Goal: Check status: Check status

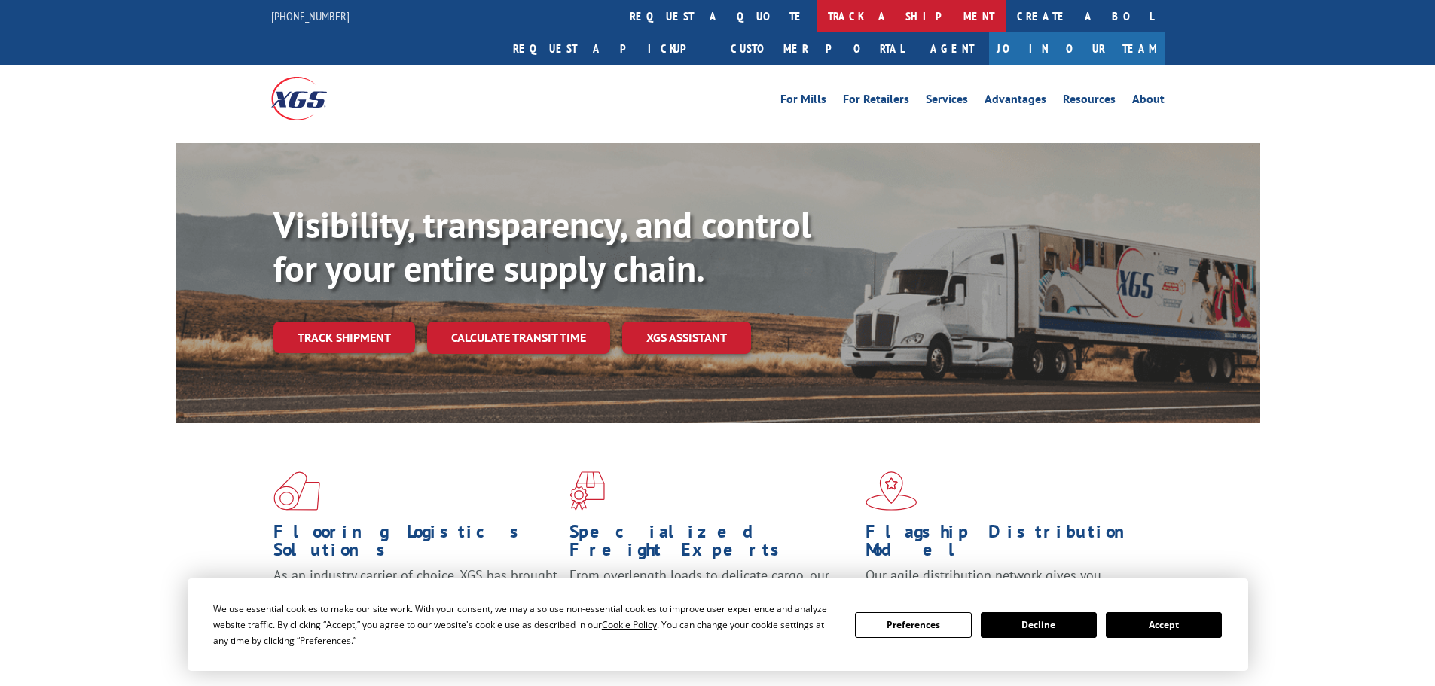
click at [816, 14] on link "track a shipment" at bounding box center [910, 16] width 189 height 32
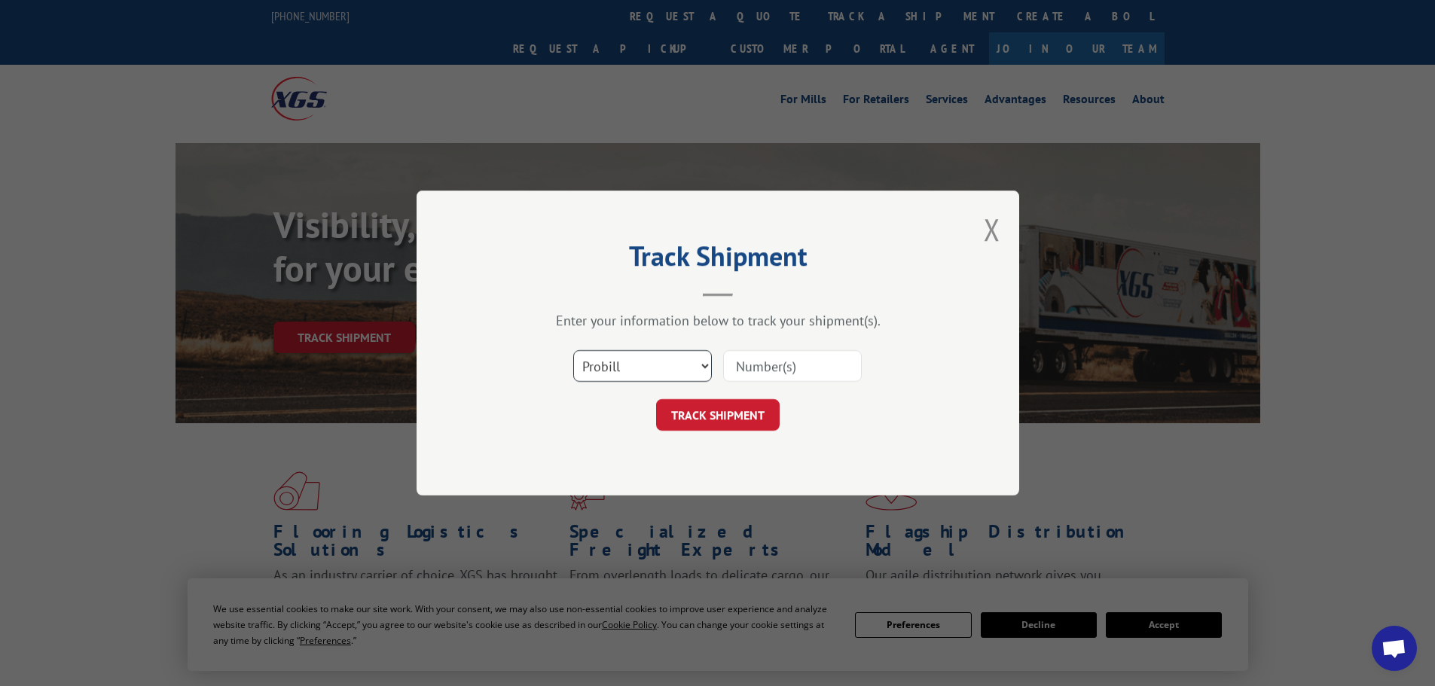
click at [618, 371] on select "Select category... Probill BOL PO" at bounding box center [642, 366] width 139 height 32
select select "bol"
click at [573, 350] on select "Select category... Probill BOL PO" at bounding box center [642, 366] width 139 height 32
click at [752, 374] on input at bounding box center [792, 366] width 139 height 32
paste input "394222765914"
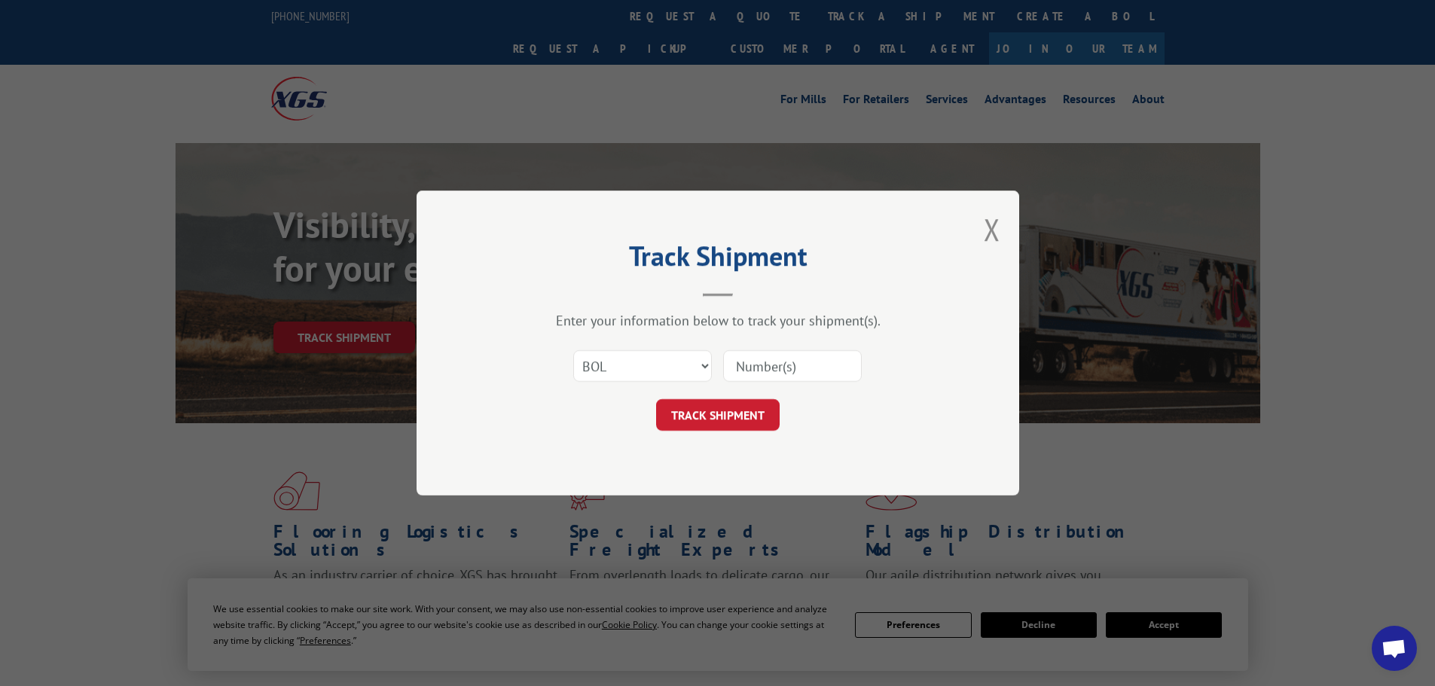
type input "394222765914"
drag, startPoint x: 835, startPoint y: 370, endPoint x: 716, endPoint y: 371, distance: 119.0
click at [716, 371] on div "Select category... Probill BOL PO 394222765914" at bounding box center [718, 366] width 452 height 50
paste input "7088717"
type input "7088717"
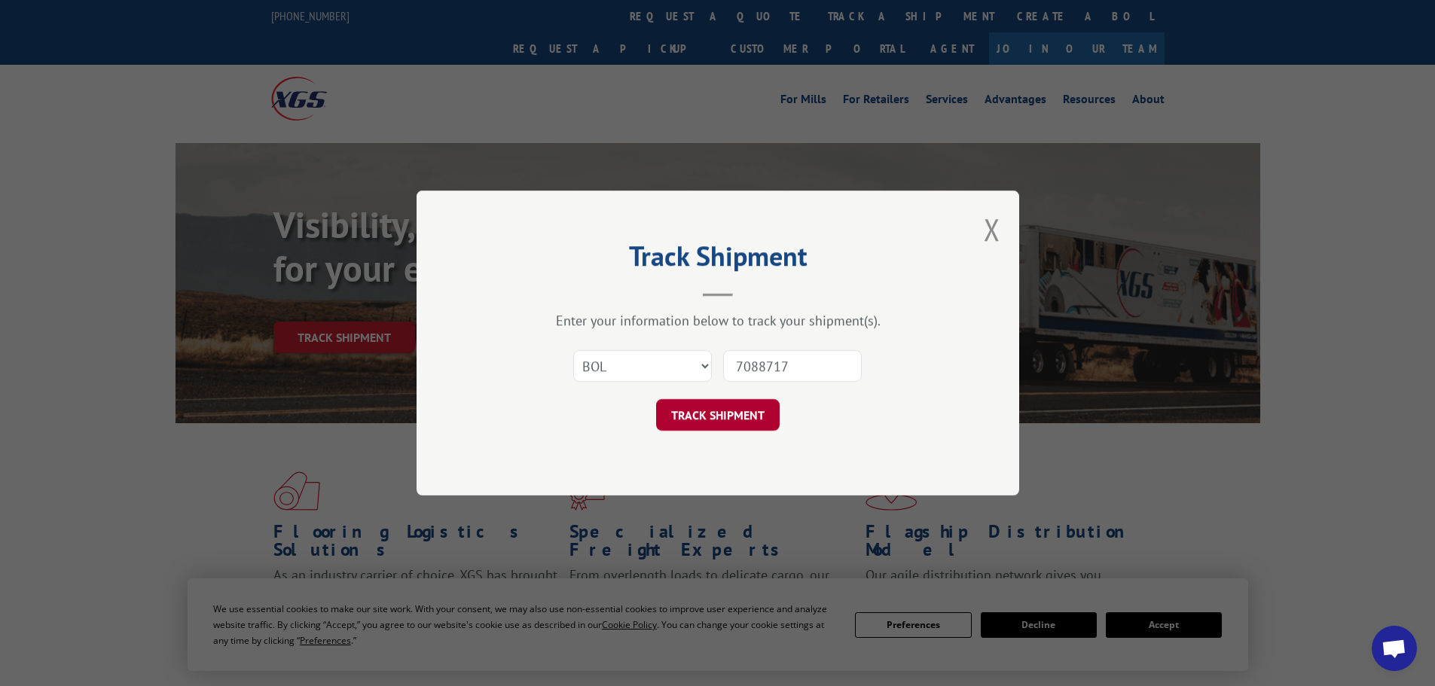
click at [735, 414] on button "TRACK SHIPMENT" at bounding box center [718, 415] width 124 height 32
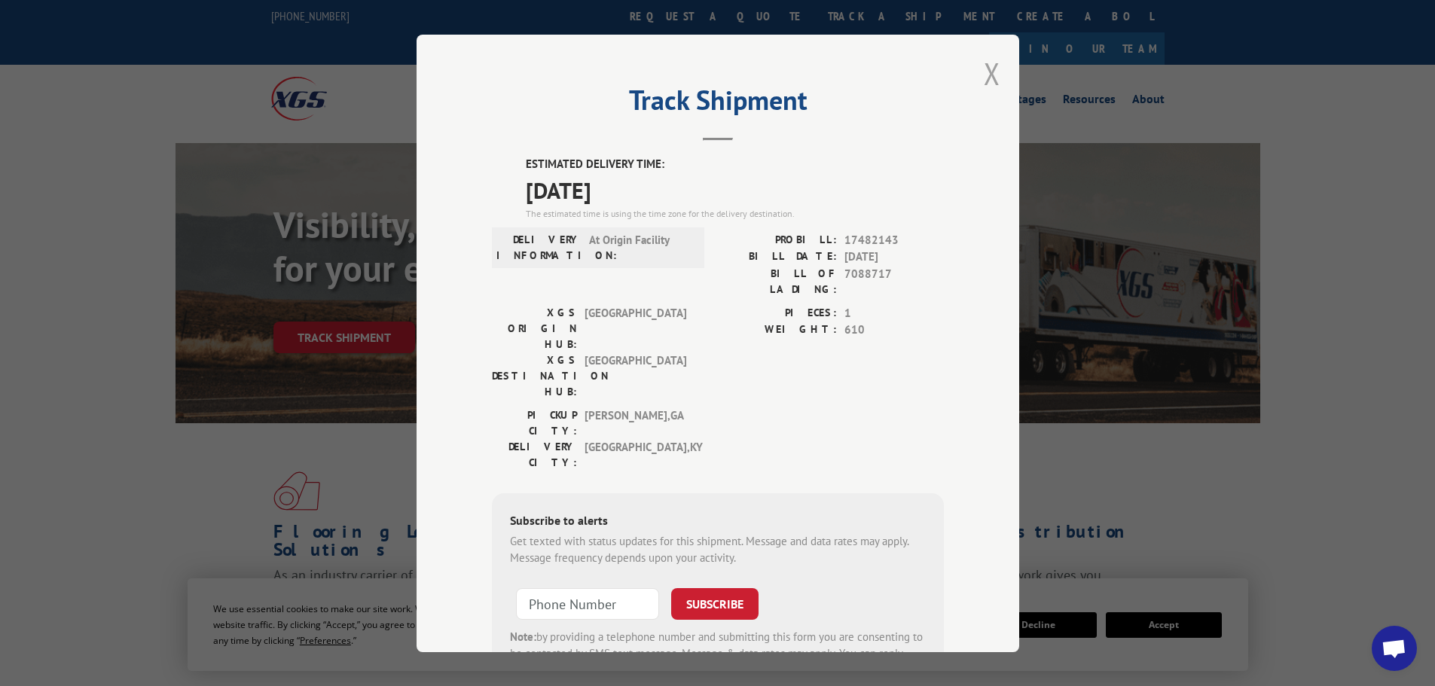
click at [984, 84] on button "Close modal" at bounding box center [992, 73] width 17 height 40
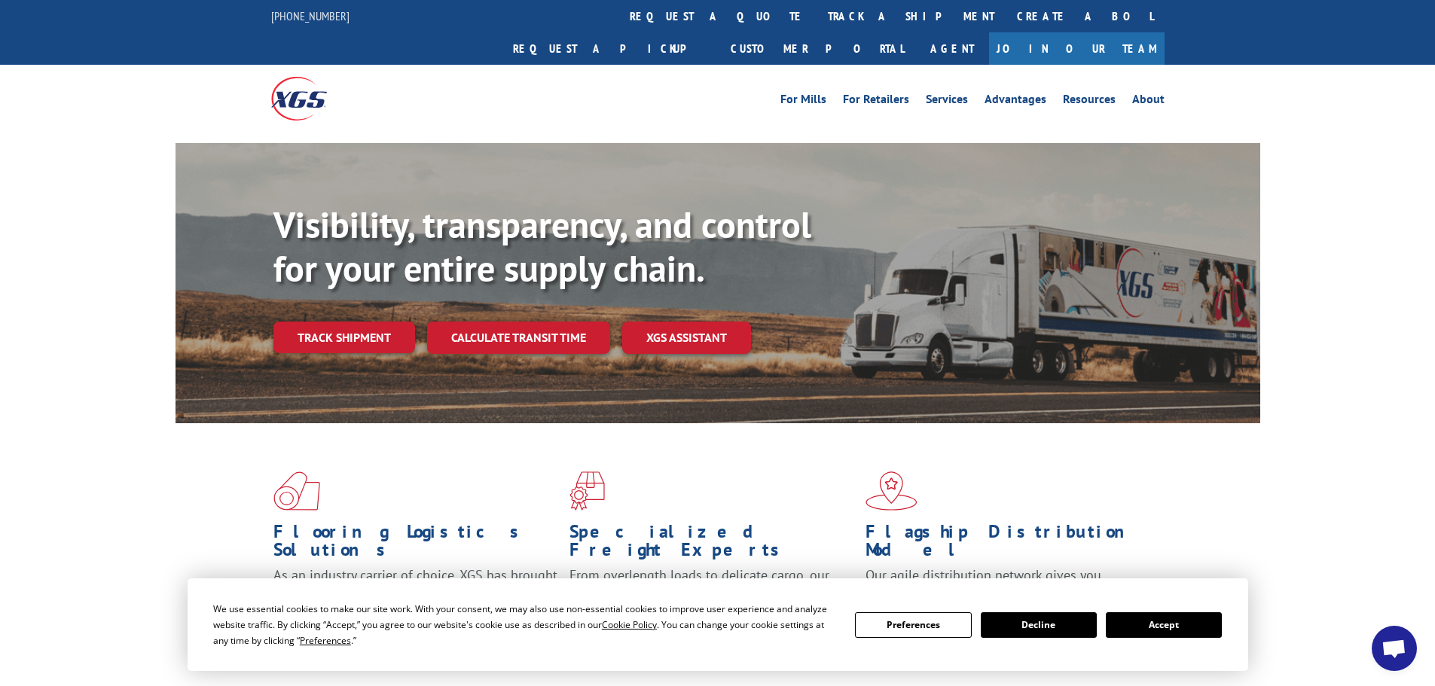
click at [816, 8] on link "track a shipment" at bounding box center [910, 16] width 189 height 32
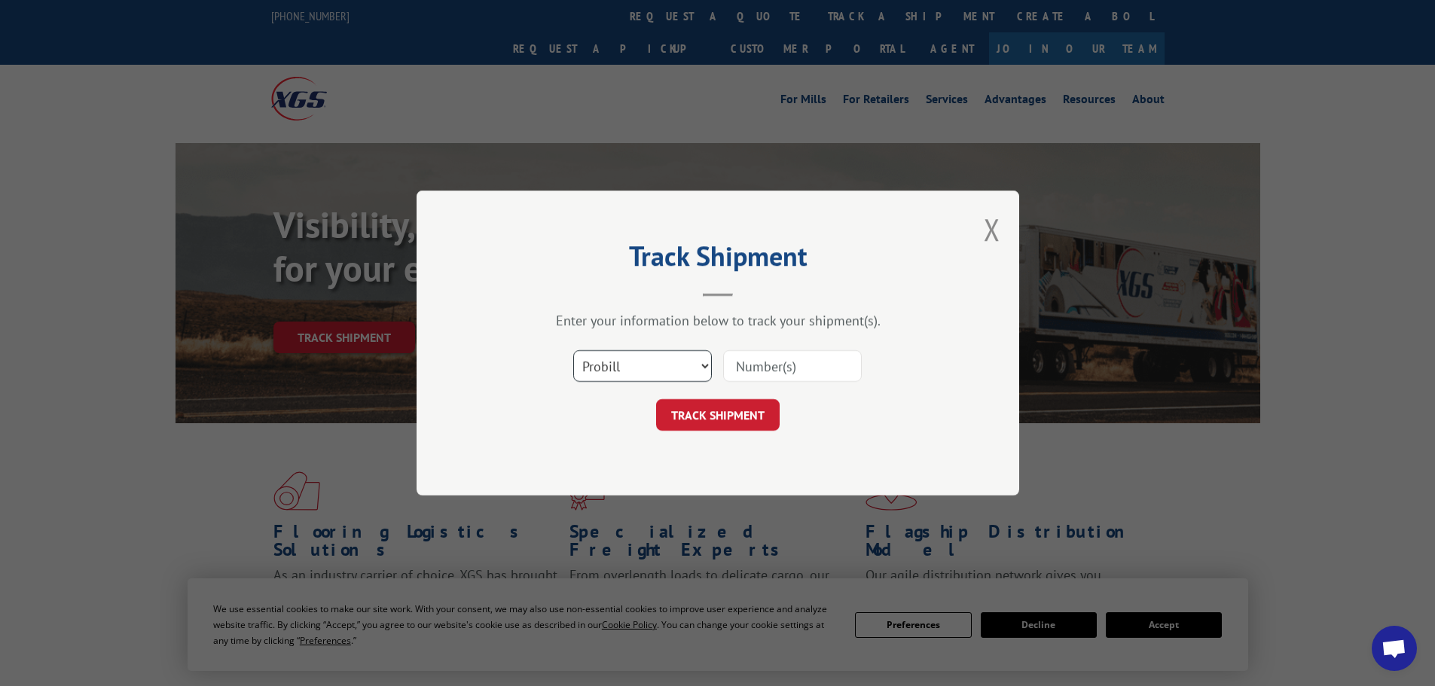
click at [645, 362] on select "Select category... Probill BOL PO" at bounding box center [642, 366] width 139 height 32
select select "bol"
click at [573, 350] on select "Select category... Probill BOL PO" at bounding box center [642, 366] width 139 height 32
click at [743, 368] on input at bounding box center [792, 366] width 139 height 32
paste input "486125"
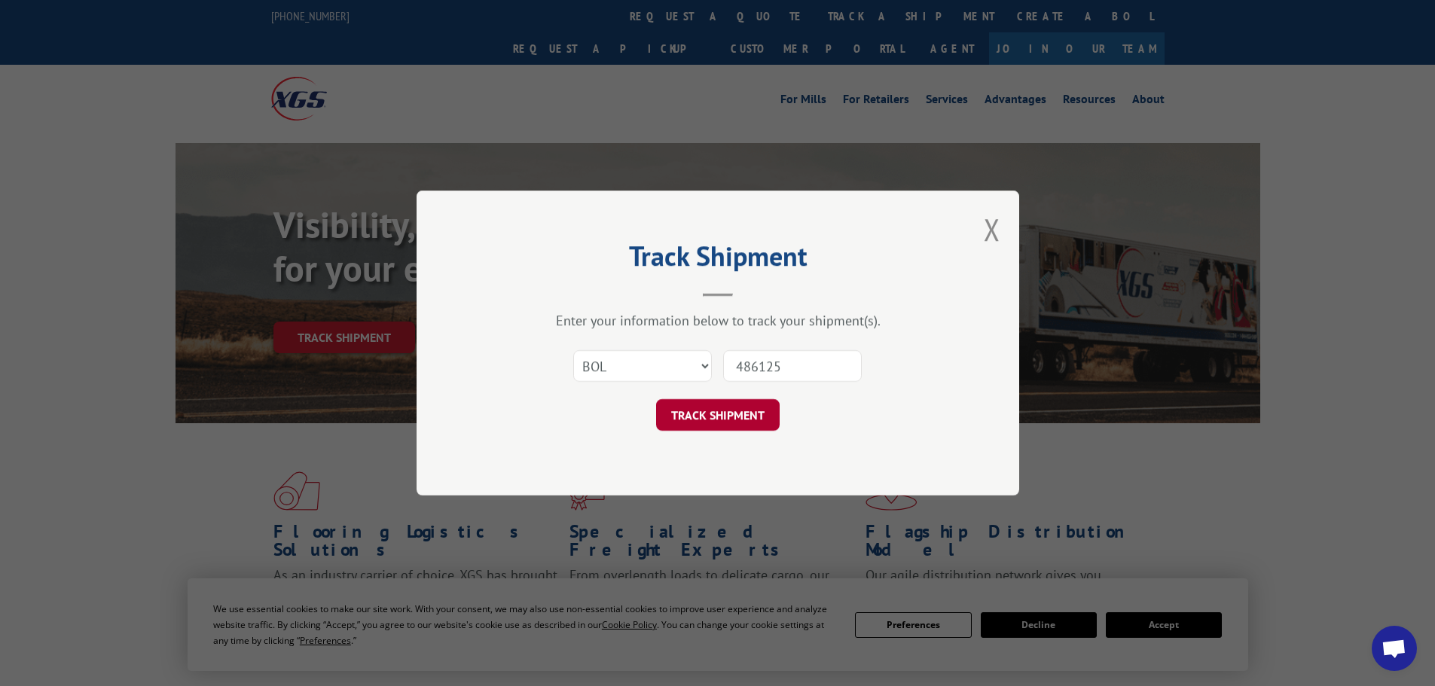
type input "486125"
click at [761, 410] on button "TRACK SHIPMENT" at bounding box center [718, 415] width 124 height 32
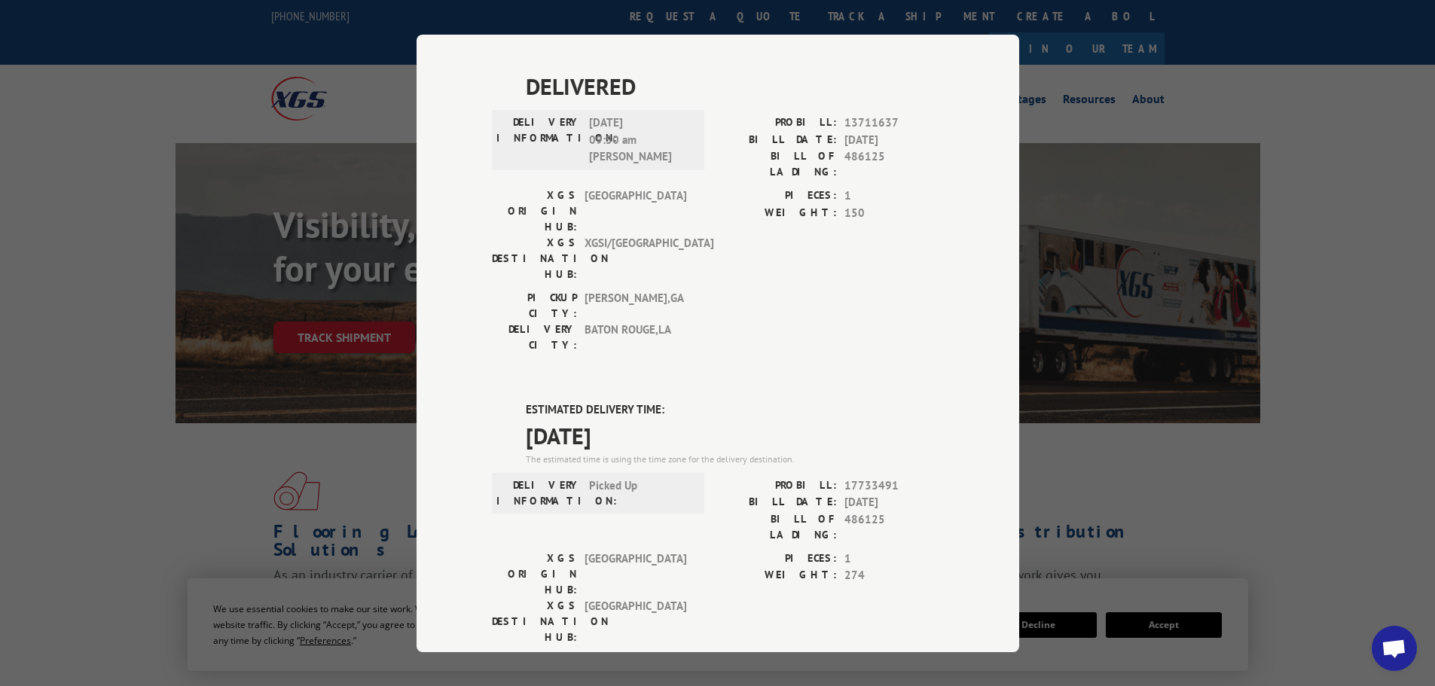
scroll to position [790, 0]
